Goal: Task Accomplishment & Management: Use online tool/utility

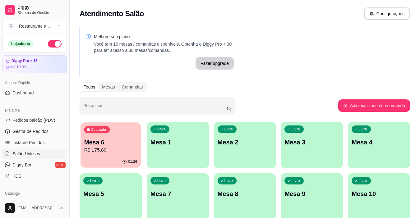
click at [90, 144] on p "Mesa 6" at bounding box center [110, 142] width 53 height 8
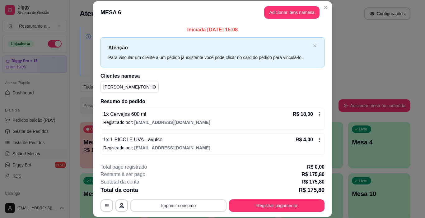
click at [178, 205] on button "Imprimir consumo" at bounding box center [178, 206] width 96 height 12
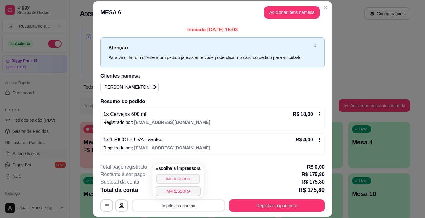
click at [173, 180] on button "IMPRESSORA" at bounding box center [178, 179] width 44 height 10
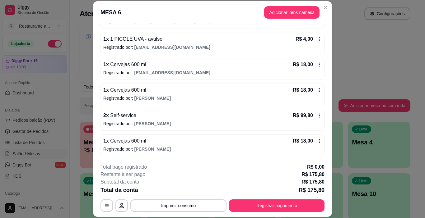
scroll to position [19, 0]
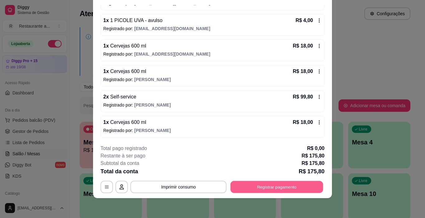
click at [267, 188] on button "Registrar pagamento" at bounding box center [276, 187] width 93 height 12
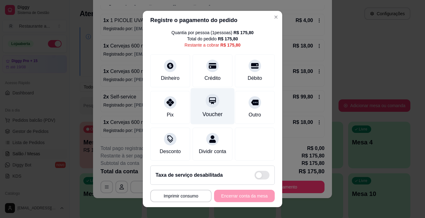
scroll to position [29, 0]
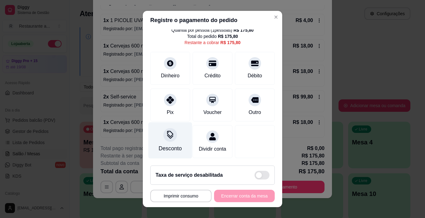
click at [170, 133] on div "Desconto" at bounding box center [170, 141] width 44 height 36
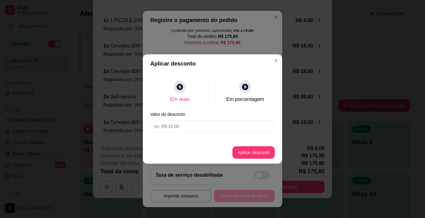
click at [185, 128] on input at bounding box center [212, 126] width 124 height 12
type input "49,90"
click at [256, 153] on button "Aplicar desconto" at bounding box center [253, 153] width 41 height 12
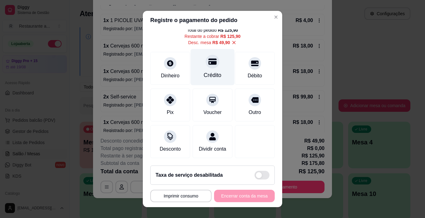
click at [208, 64] on icon at bounding box center [212, 62] width 8 height 8
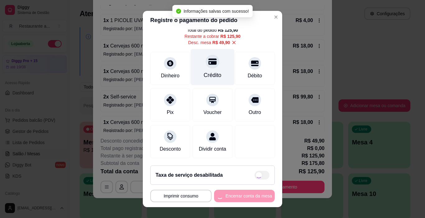
type input "R$ 0,00"
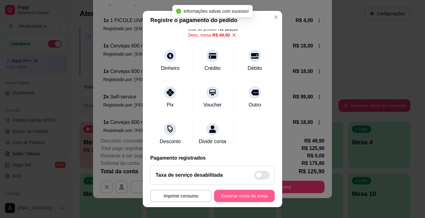
click at [231, 194] on button "Encerrar conta da mesa" at bounding box center [244, 196] width 61 height 12
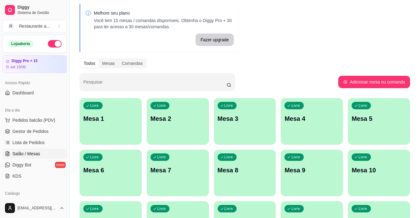
scroll to position [0, 0]
